Goal: Check status

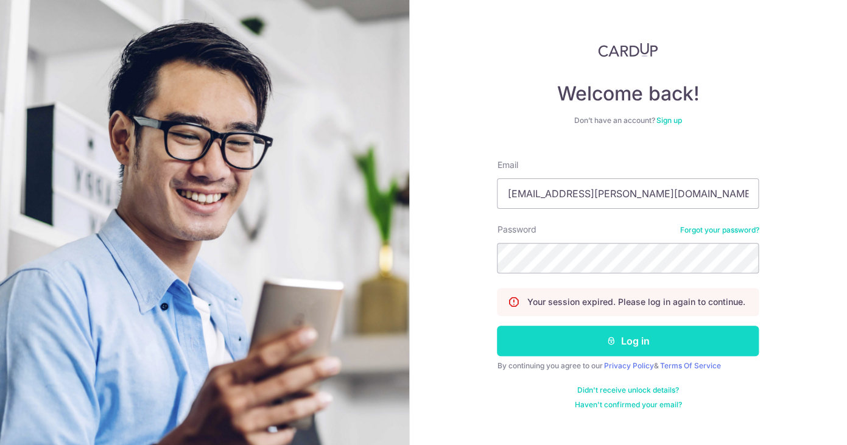
drag, startPoint x: 597, startPoint y: 340, endPoint x: 588, endPoint y: 339, distance: 9.3
click at [597, 340] on button "Log in" at bounding box center [628, 341] width 262 height 30
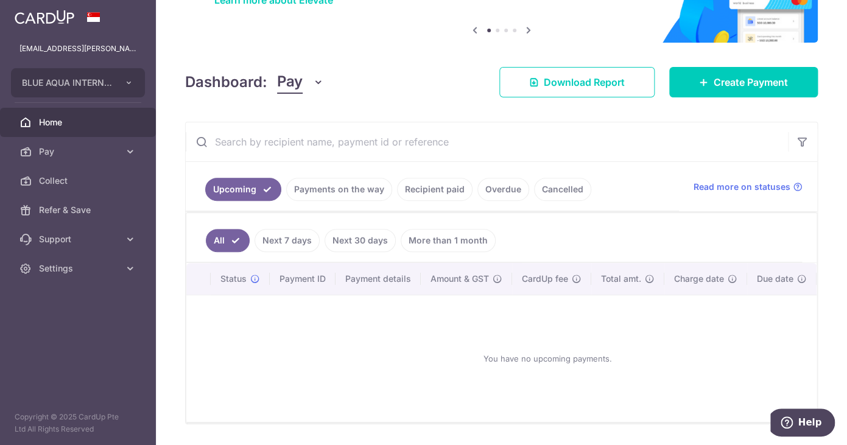
click at [340, 190] on link "Payments on the way" at bounding box center [339, 189] width 106 height 23
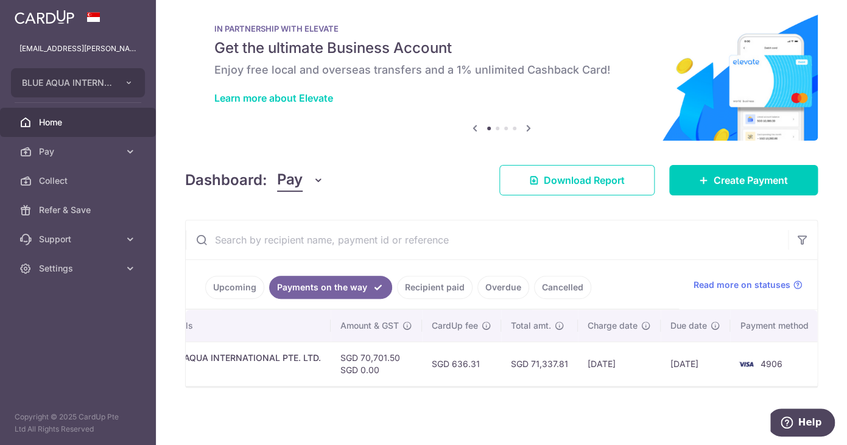
scroll to position [0, 299]
click at [403, 357] on td "SGD 70,701.50 SGD 0.00" at bounding box center [376, 364] width 91 height 44
